Goal: Task Accomplishment & Management: Manage account settings

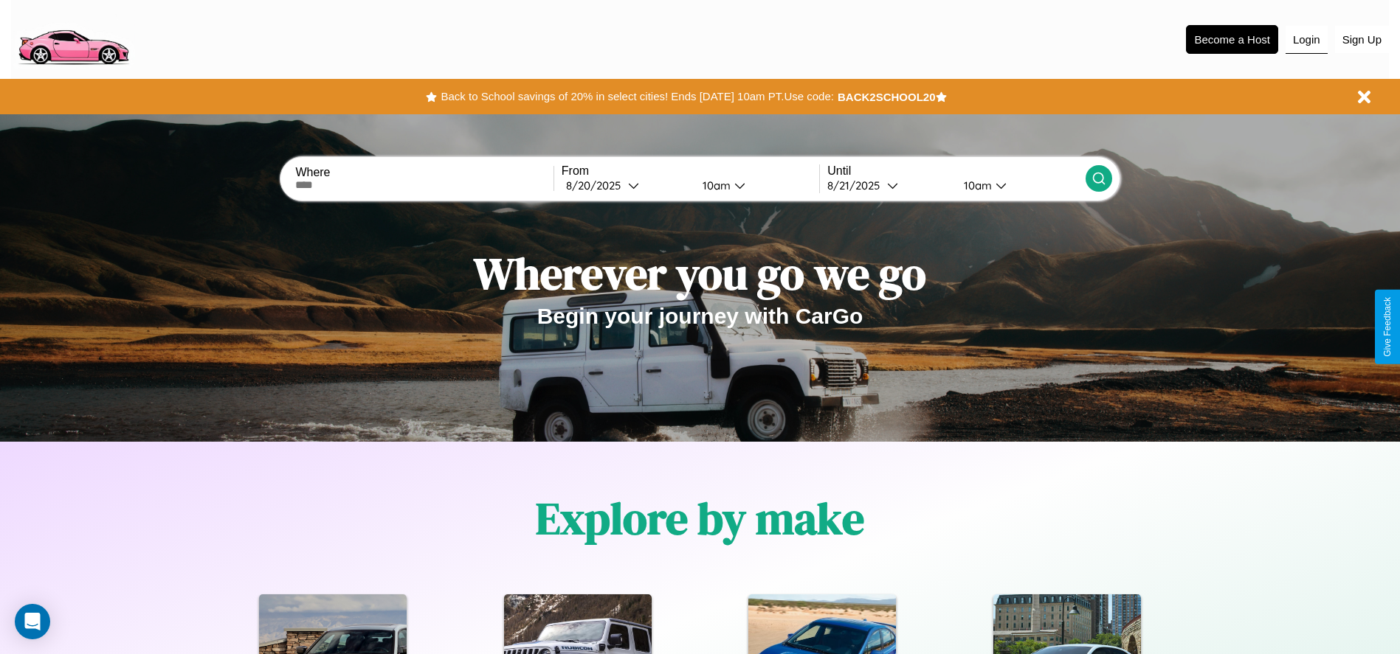
click at [1306, 39] on button "Login" at bounding box center [1306, 40] width 42 height 28
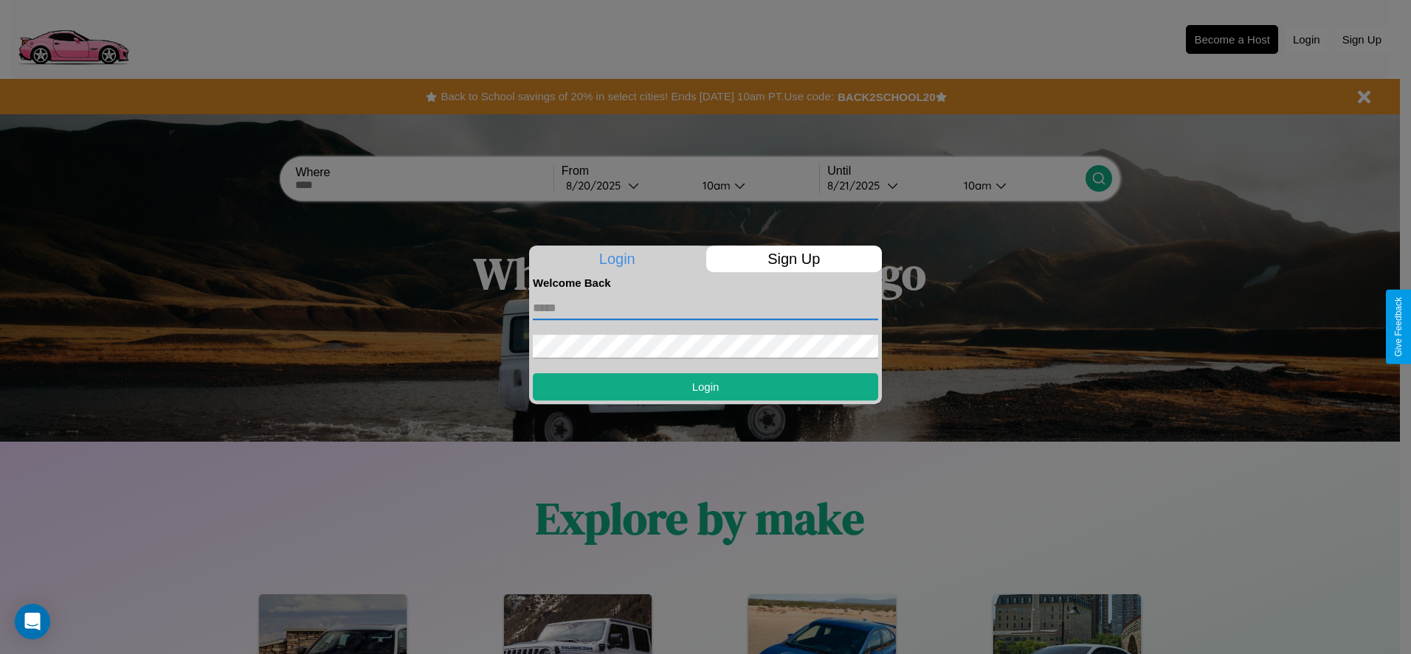
click at [705, 308] on input "text" at bounding box center [705, 309] width 345 height 24
type input "**********"
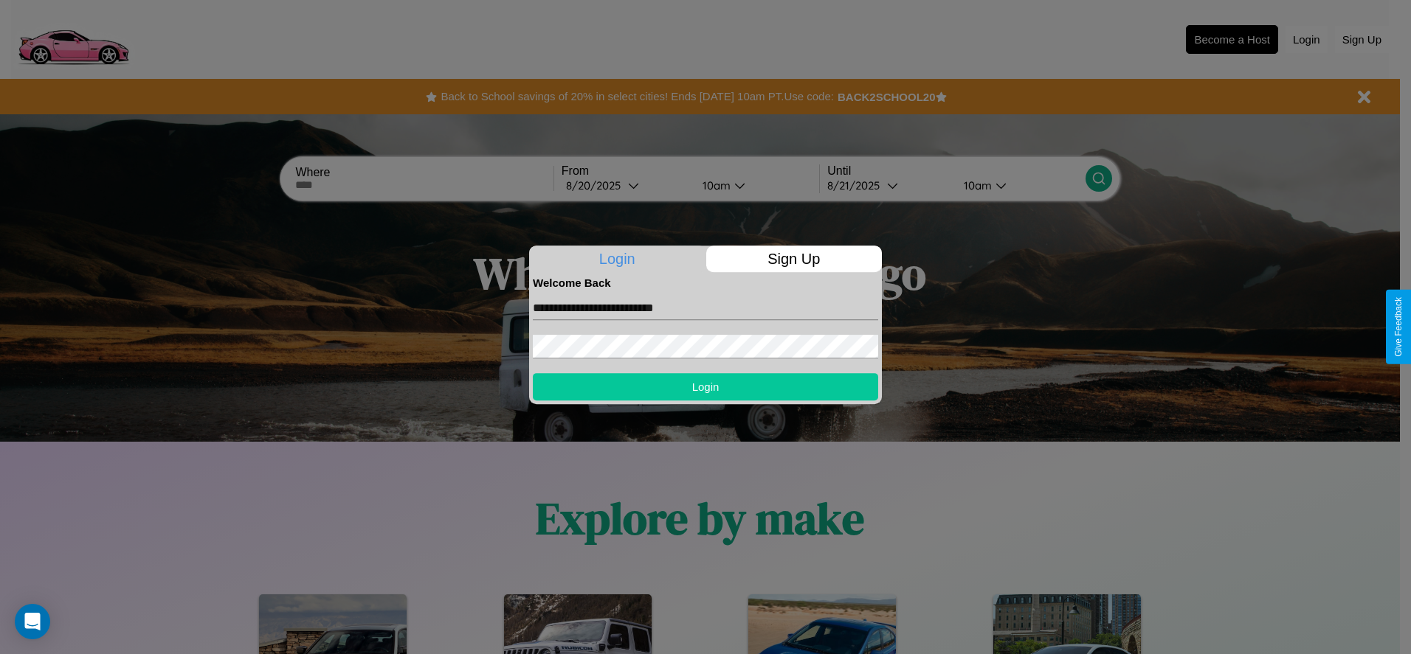
click at [705, 387] on button "Login" at bounding box center [705, 386] width 345 height 27
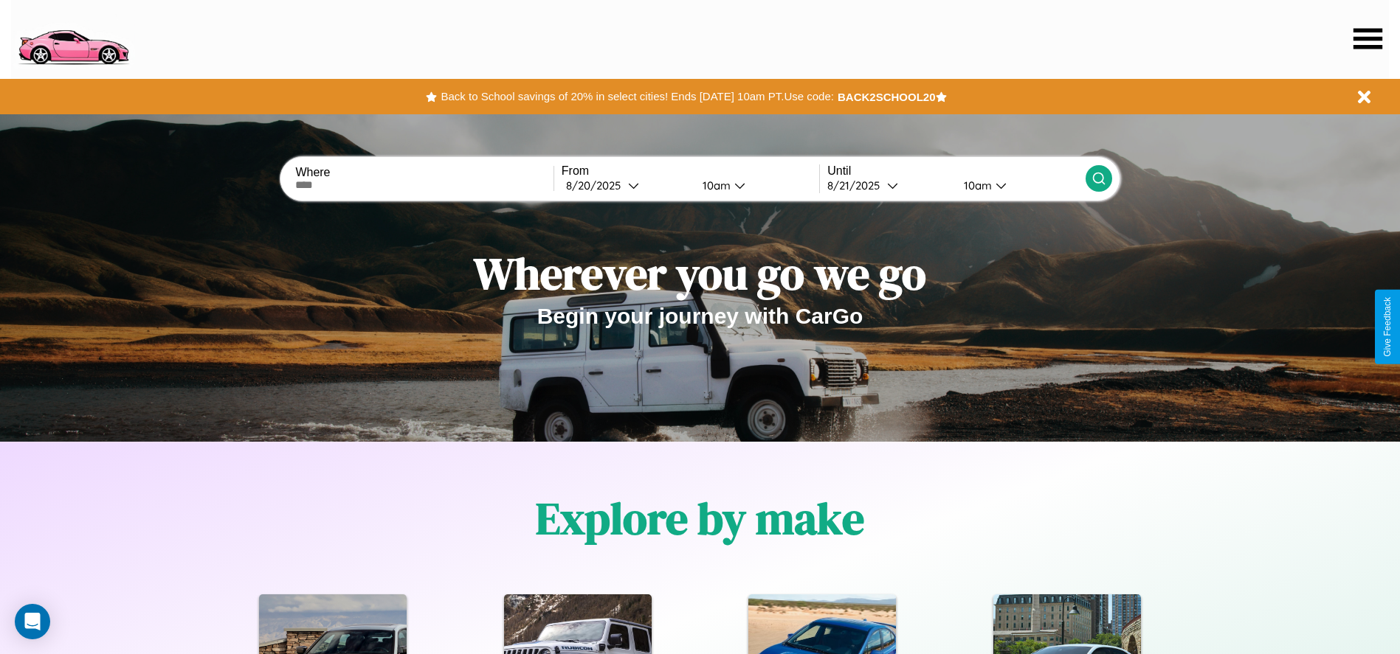
click at [1367, 38] on icon at bounding box center [1367, 38] width 29 height 21
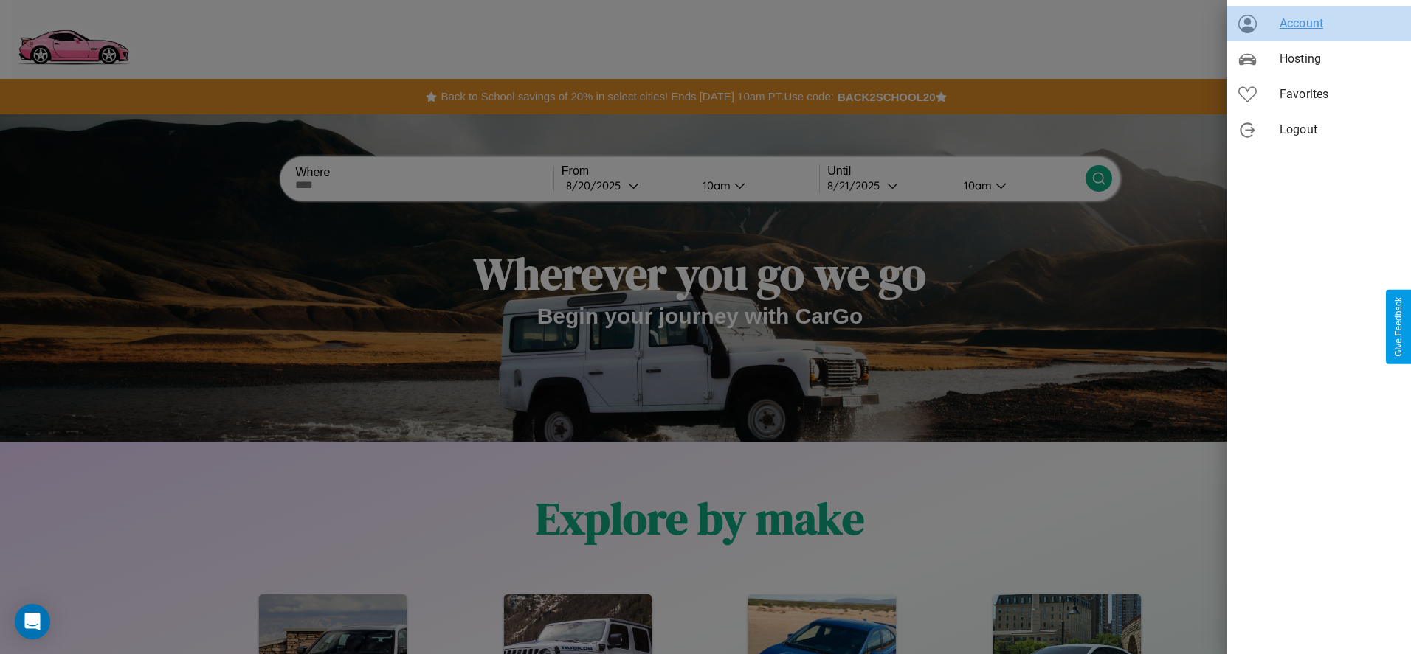
click at [1318, 24] on span "Account" at bounding box center [1339, 24] width 120 height 18
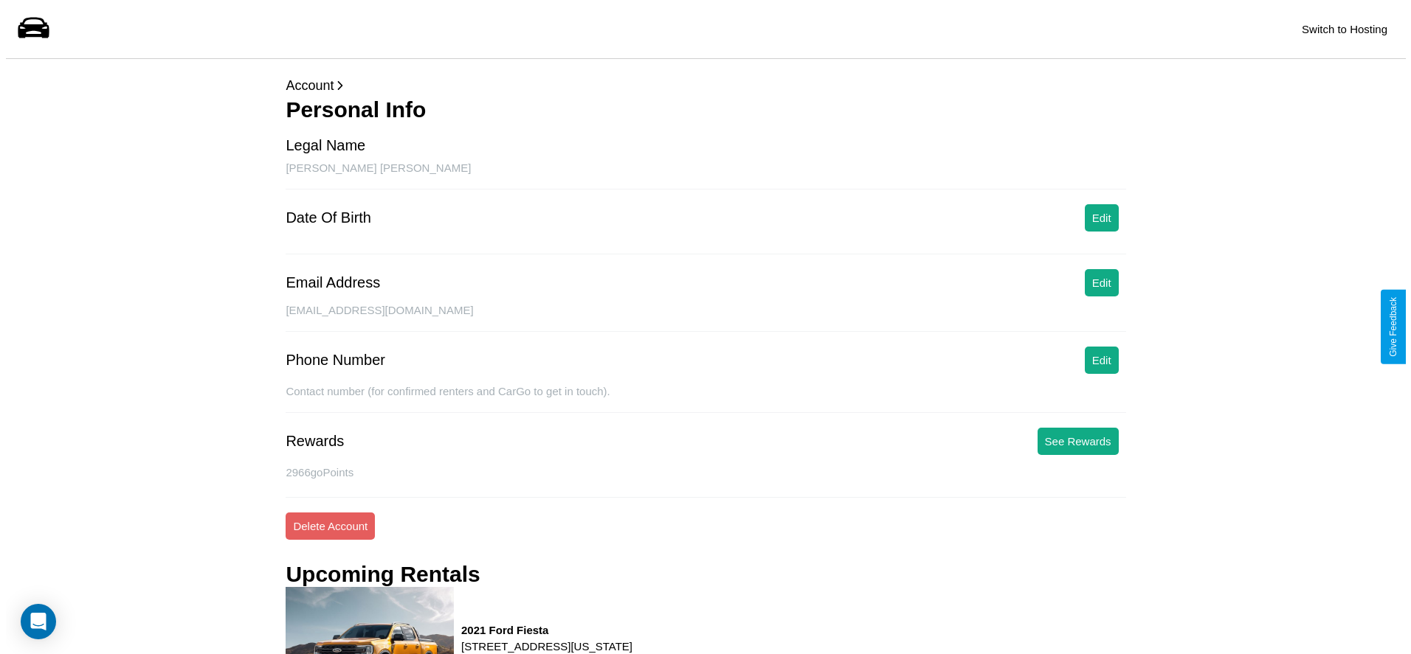
scroll to position [199, 0]
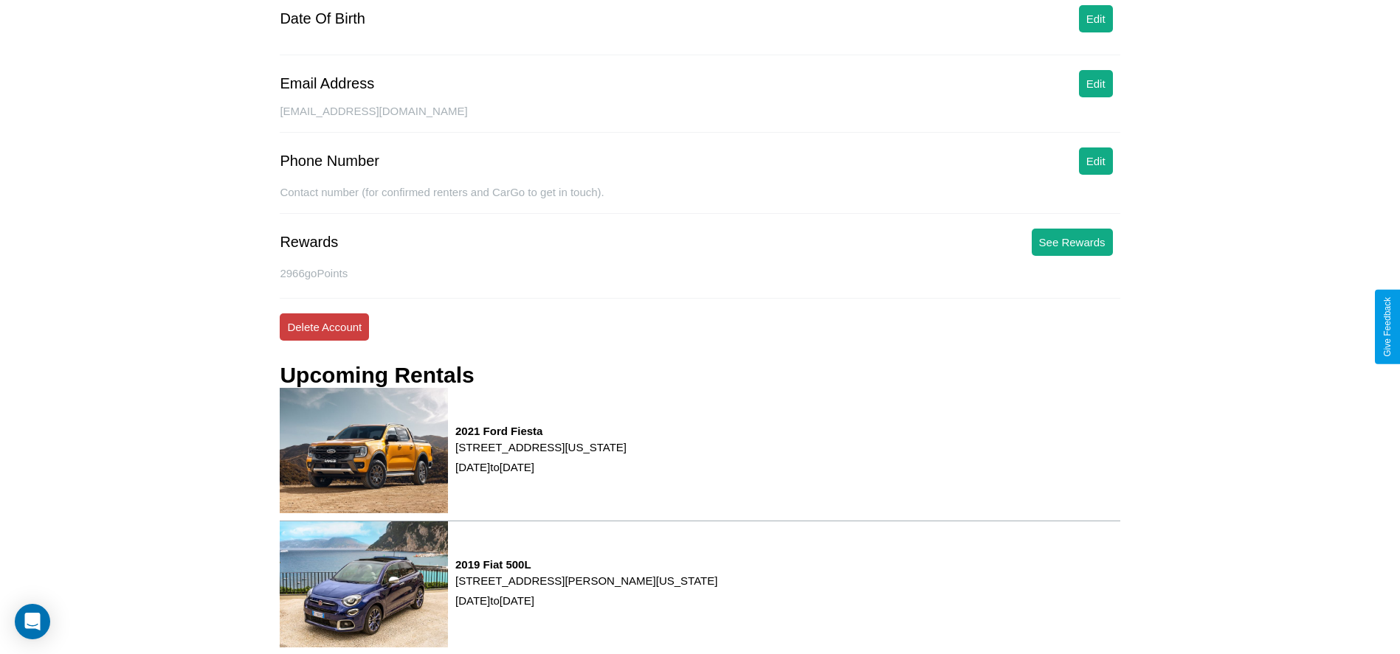
click at [324, 327] on button "Delete Account" at bounding box center [324, 327] width 89 height 27
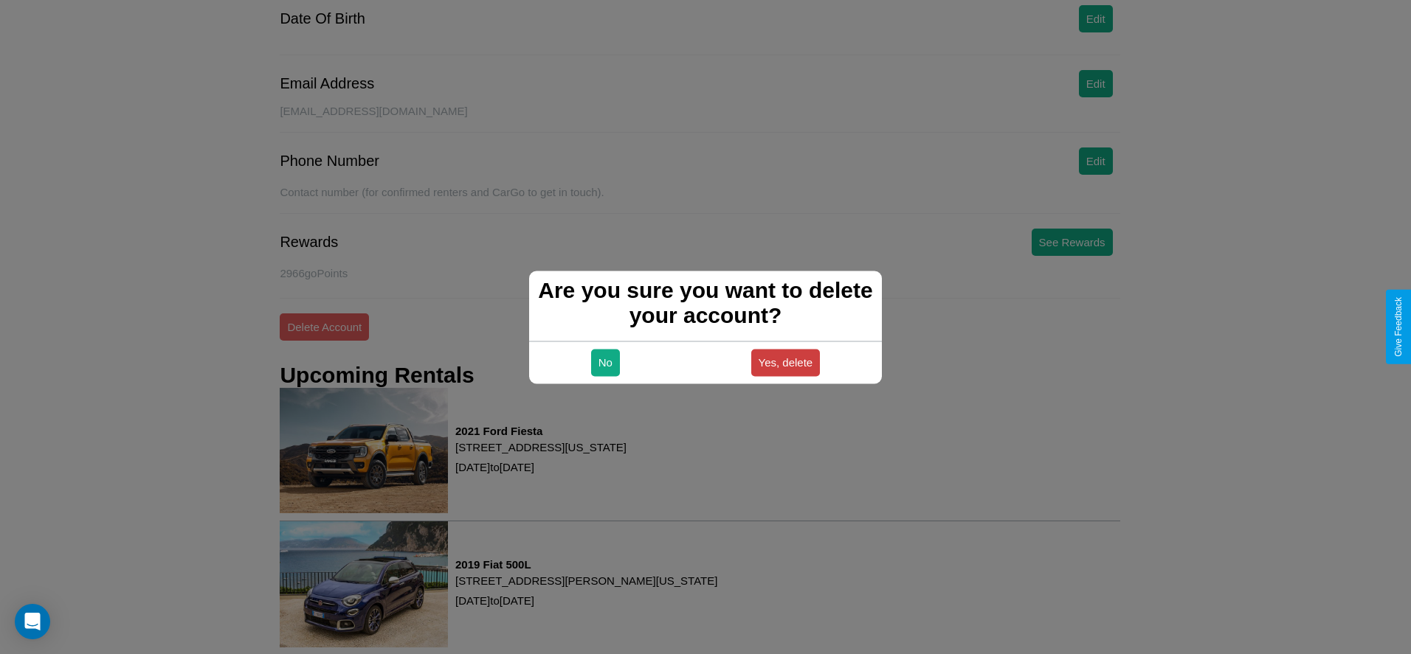
click at [785, 362] on button "Yes, delete" at bounding box center [785, 362] width 69 height 27
